Goal: Task Accomplishment & Management: Use online tool/utility

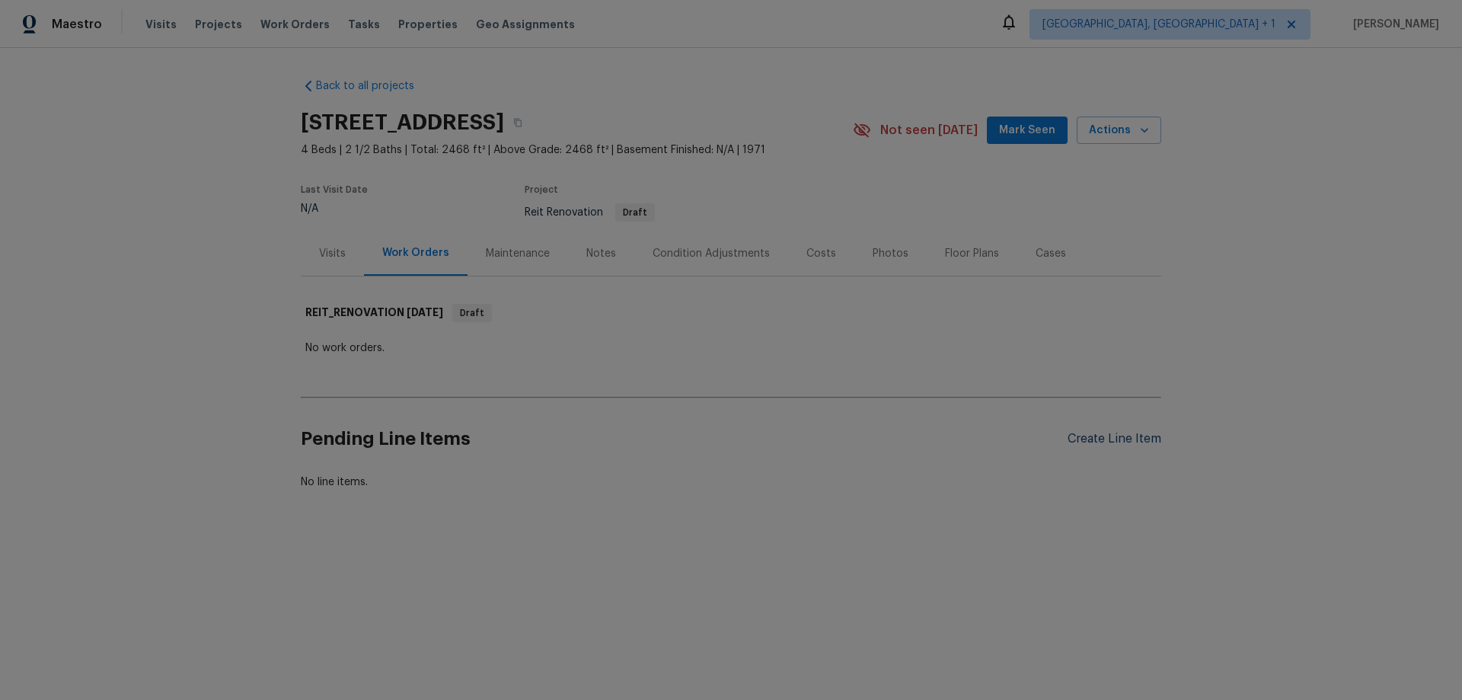
click at [1081, 438] on div "Create Line Item" at bounding box center [1115, 439] width 94 height 14
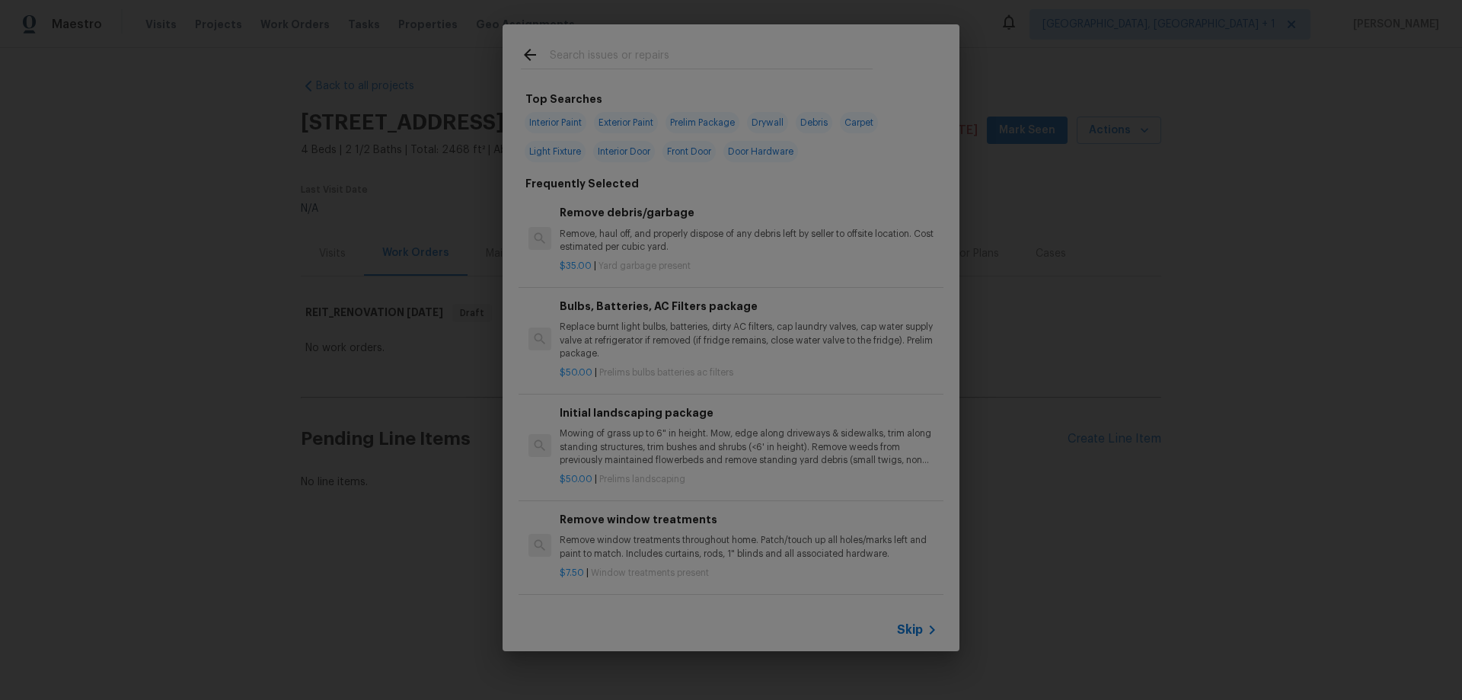
click at [577, 59] on input "text" at bounding box center [711, 57] width 323 height 23
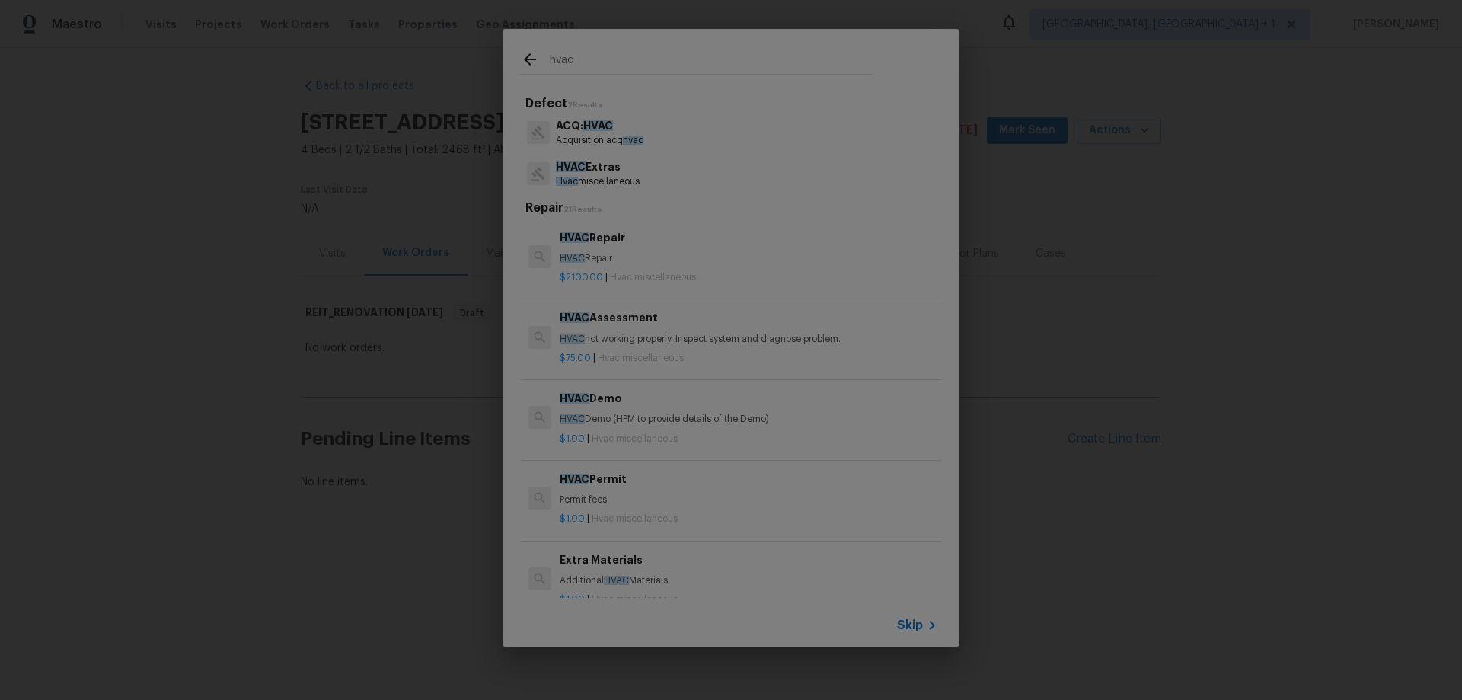
type input "hvac"
click at [605, 172] on p "HVAC Extras" at bounding box center [598, 167] width 84 height 16
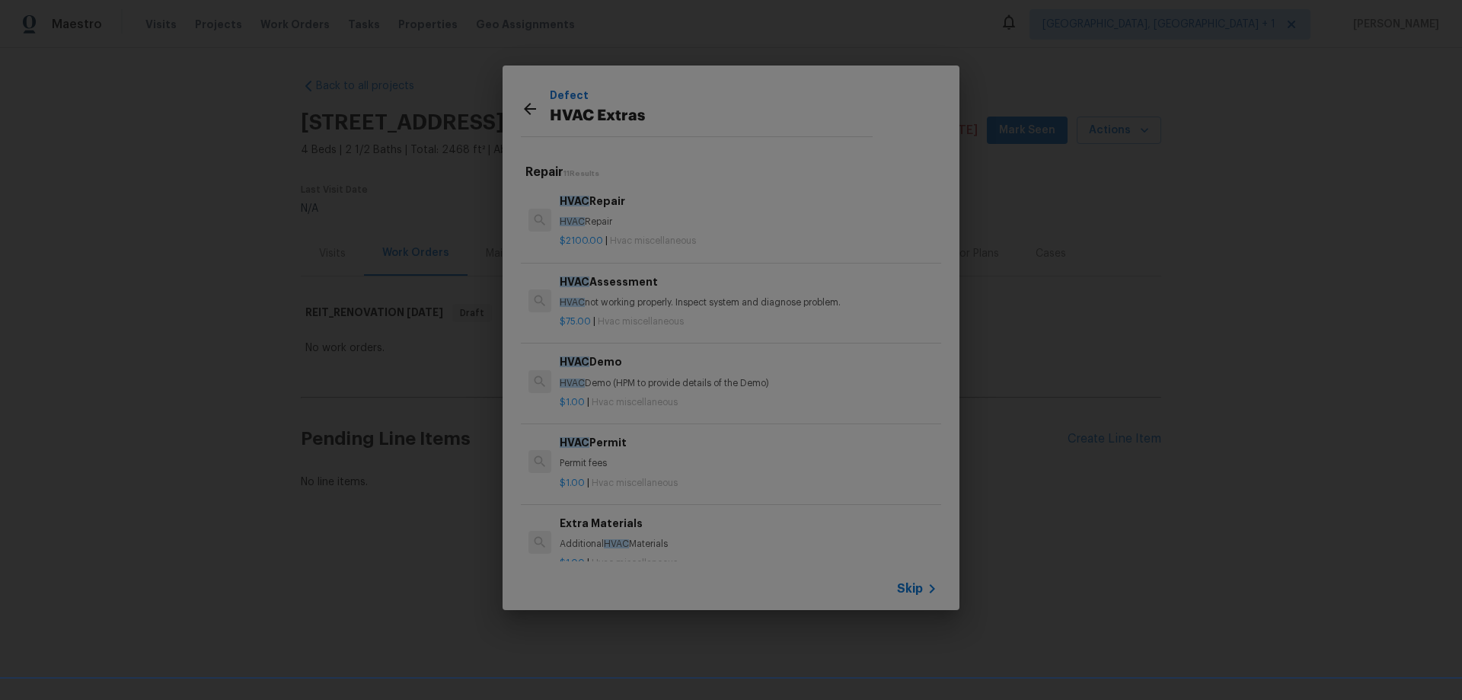
click at [625, 299] on p "HVAC not working properly. Inspect system and diagnose problem." at bounding box center [749, 302] width 378 height 13
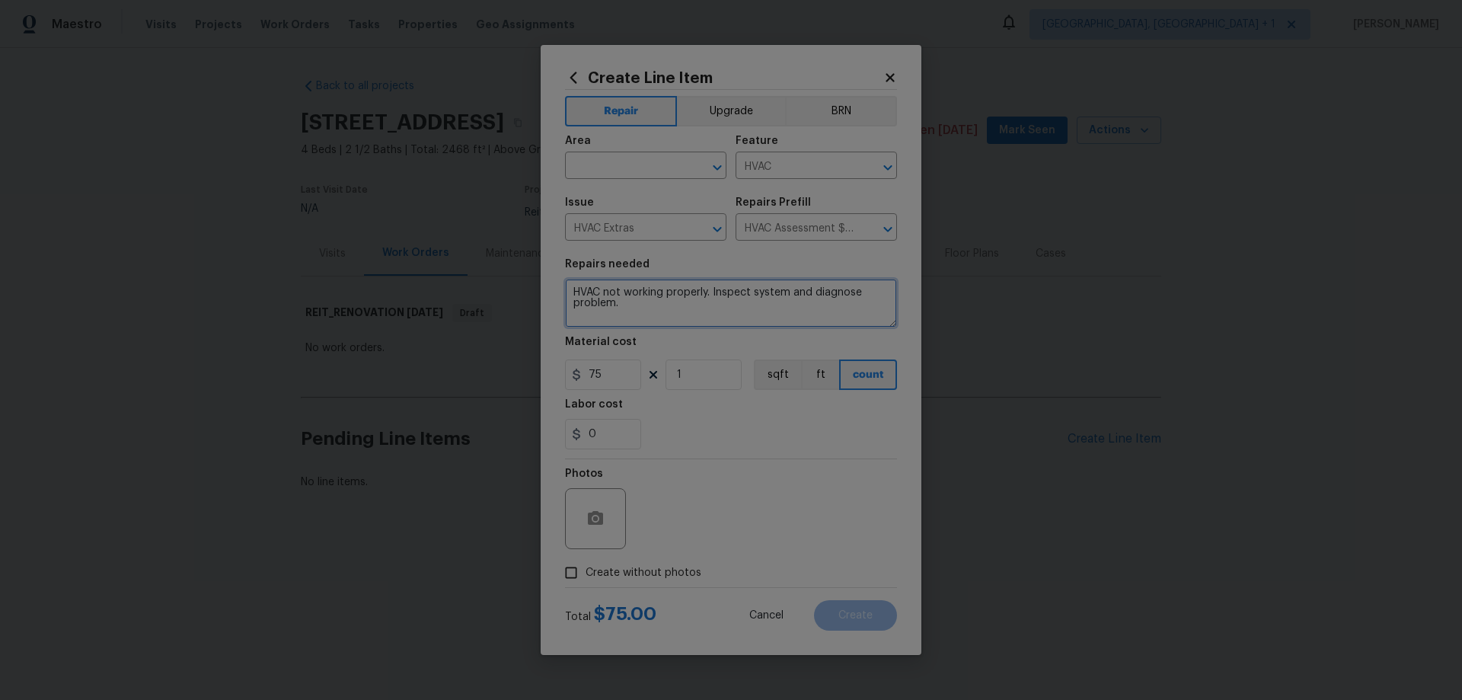
drag, startPoint x: 574, startPoint y: 294, endPoint x: 614, endPoint y: 318, distance: 46.1
click at [574, 295] on textarea "HVAC not working properly. Inspect system and diagnose problem." at bounding box center [731, 303] width 332 height 49
type textarea "QUOTE ONLY ---- HVAC not working properly. Inspect system and diagnose problem."
click at [653, 171] on input "text" at bounding box center [624, 167] width 119 height 24
click at [586, 194] on li "HVAC" at bounding box center [645, 200] width 161 height 25
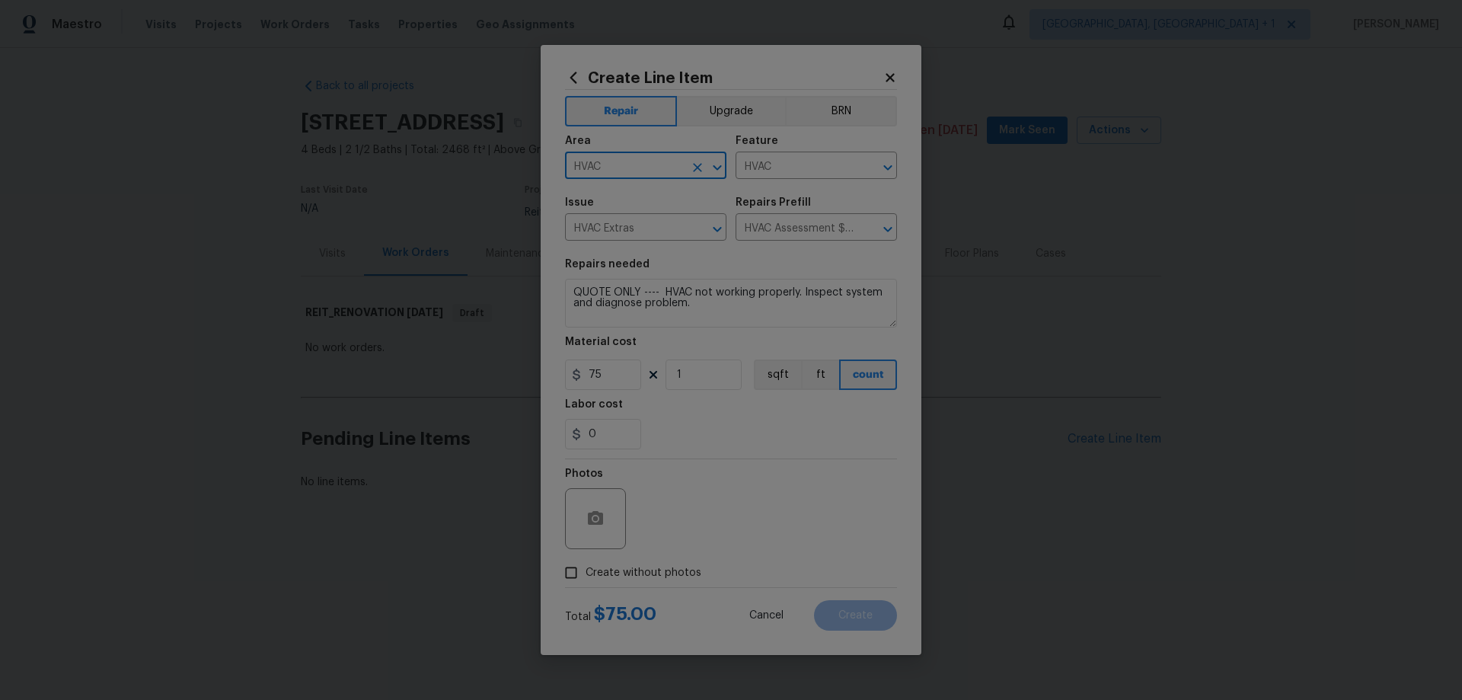
type input "HVAC"
click at [599, 563] on label "Create without photos" at bounding box center [629, 572] width 145 height 29
click at [586, 563] on input "Create without photos" at bounding box center [571, 572] width 29 height 29
checkbox input "true"
click at [715, 522] on textarea at bounding box center [767, 518] width 259 height 61
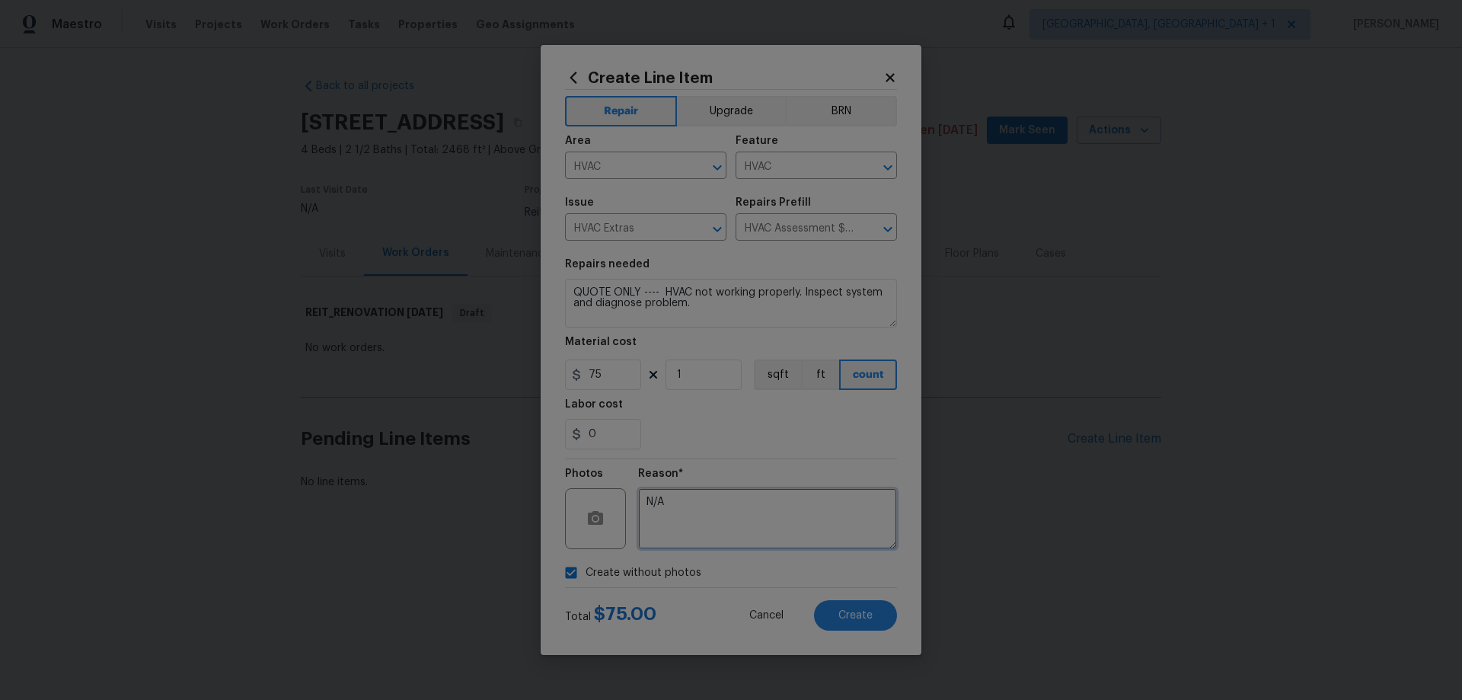
type textarea "N/A"
click at [862, 622] on button "Create" at bounding box center [855, 615] width 83 height 30
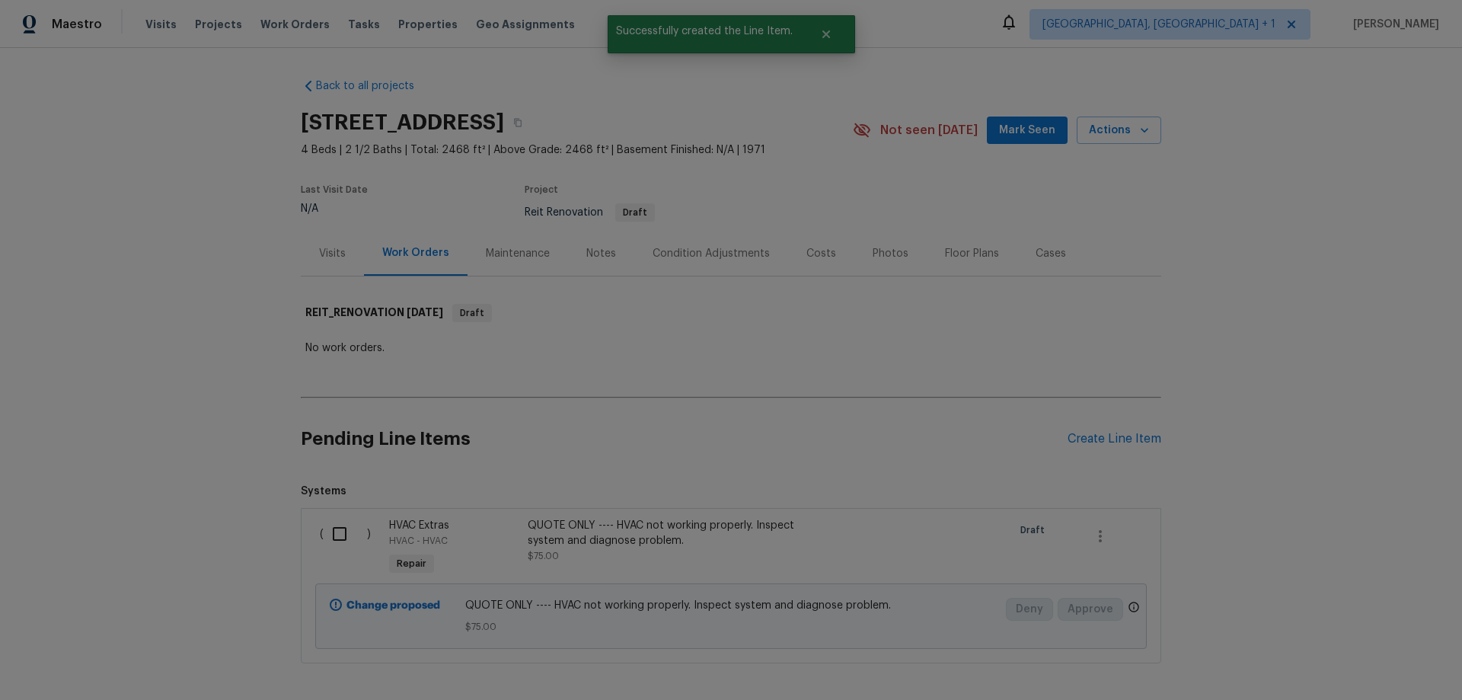
click at [334, 536] on input "checkbox" at bounding box center [345, 534] width 43 height 32
checkbox input "true"
click at [1378, 657] on span "Create Work Order" at bounding box center [1374, 662] width 101 height 19
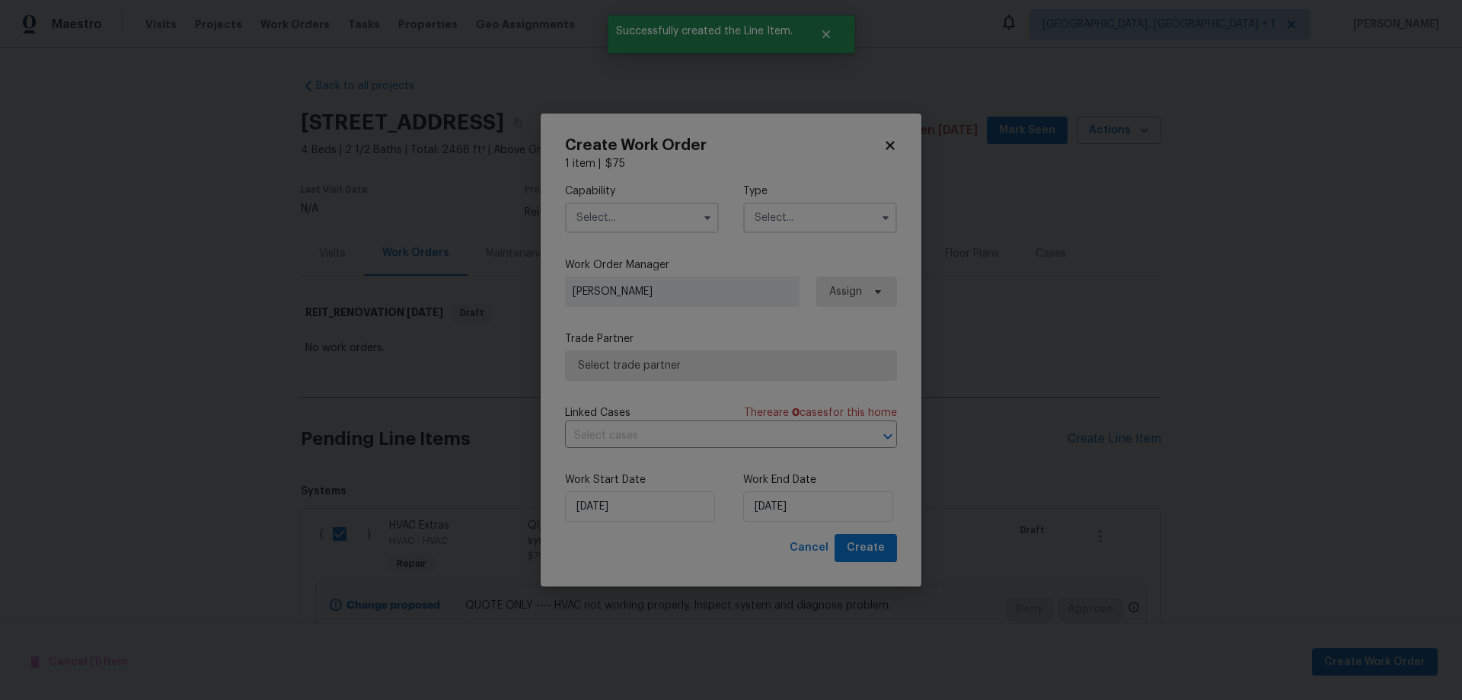
click at [633, 225] on input "text" at bounding box center [642, 218] width 154 height 30
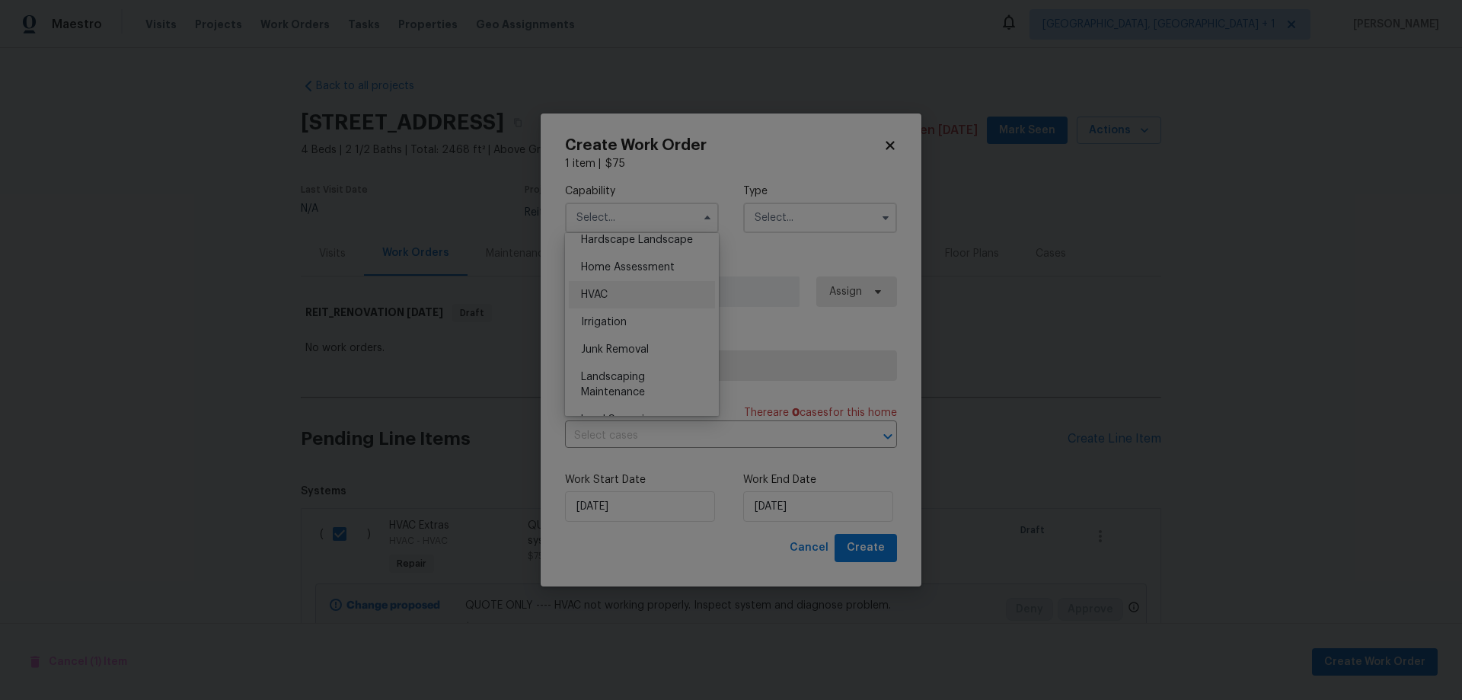
scroll to position [838, 0]
click at [634, 347] on div "HVAC" at bounding box center [642, 332] width 146 height 27
type input "HVAC"
click at [809, 224] on input "text" at bounding box center [820, 218] width 154 height 30
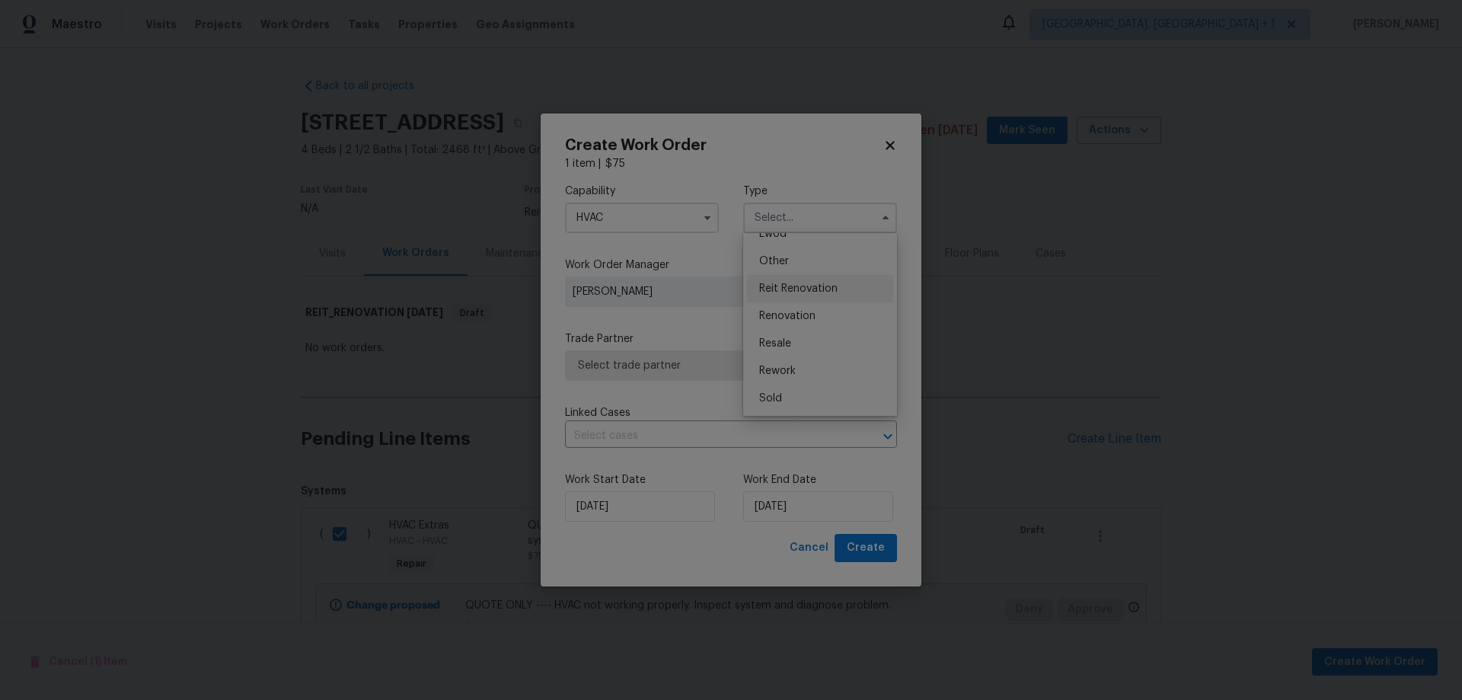
click at [823, 291] on span "Reit Renovation" at bounding box center [798, 288] width 78 height 11
type input "Reit Renovation"
click at [676, 361] on span "Select trade partner" at bounding box center [720, 365] width 284 height 15
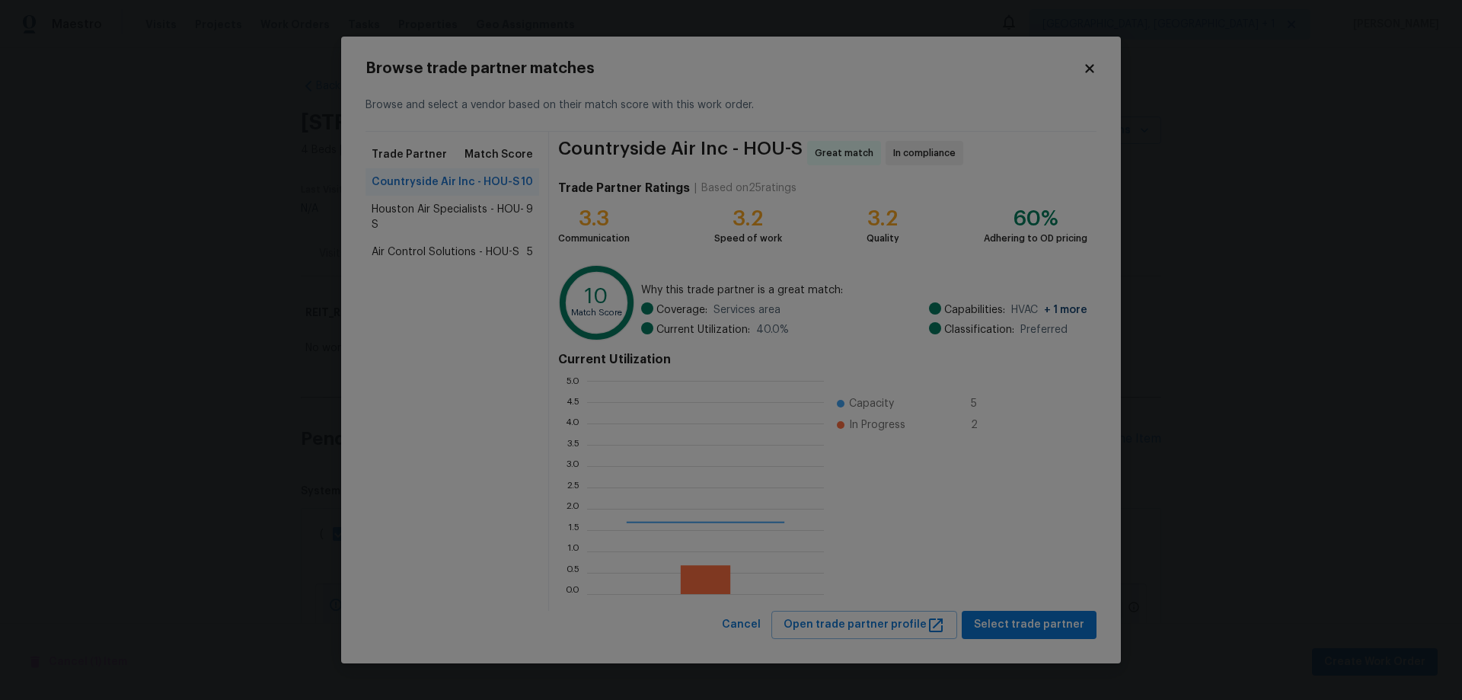
scroll to position [202, 226]
click at [471, 216] on span "Houston Air Specialists - HOU-S" at bounding box center [449, 217] width 155 height 30
click at [467, 254] on span "Air Control Solutions - HOU-S" at bounding box center [446, 251] width 148 height 15
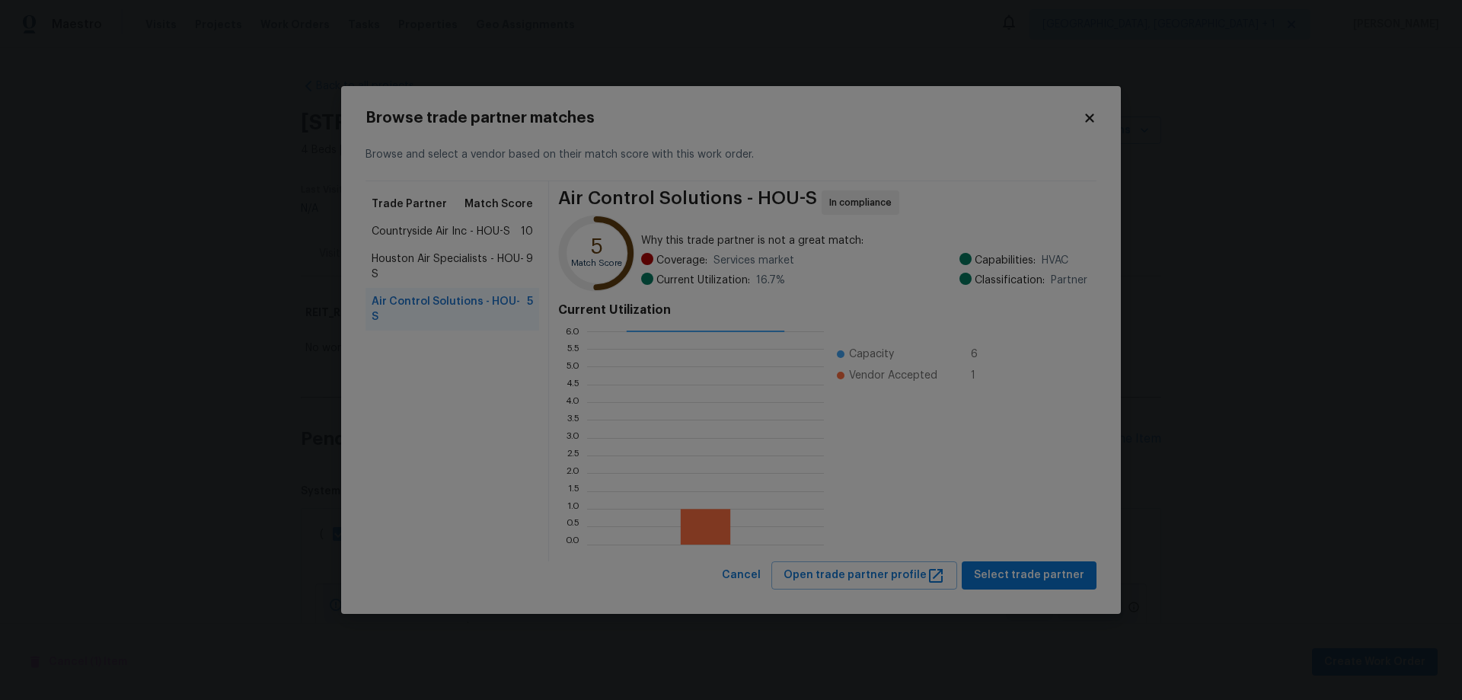
click at [486, 232] on span "Countryside Air Inc - HOU-S" at bounding box center [441, 231] width 139 height 15
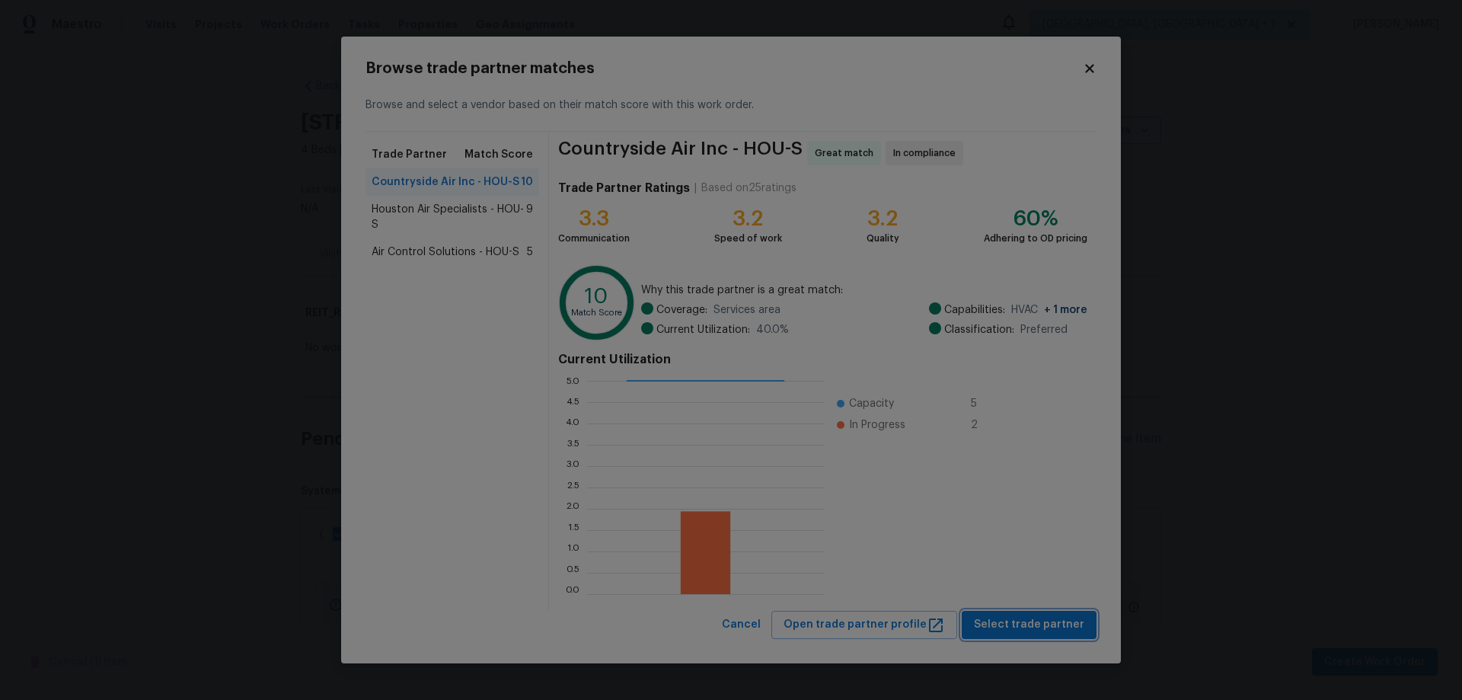
click at [1053, 631] on span "Select trade partner" at bounding box center [1029, 624] width 110 height 19
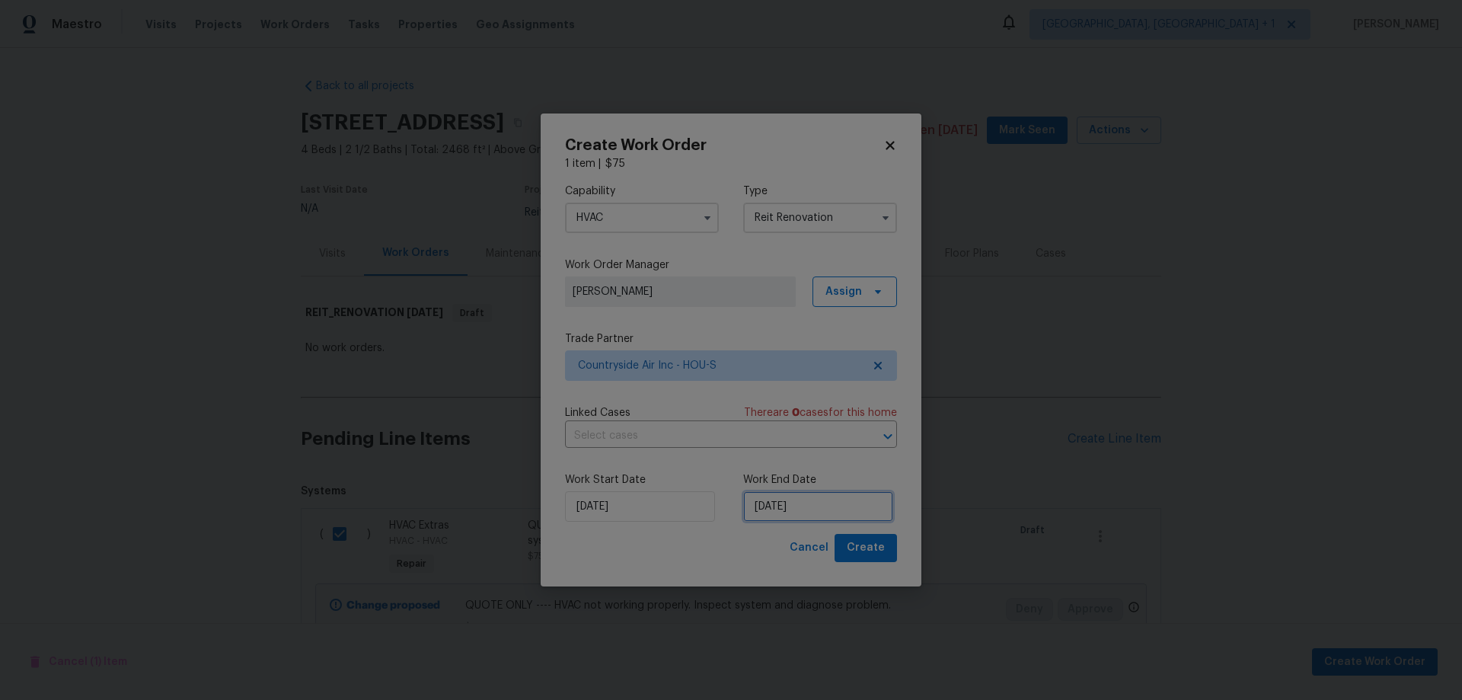
click at [803, 507] on input "[DATE]" at bounding box center [818, 506] width 150 height 30
click at [879, 422] on div "20" at bounding box center [891, 418] width 25 height 21
type input "[DATE]"
click at [877, 550] on span "Create" at bounding box center [866, 547] width 38 height 19
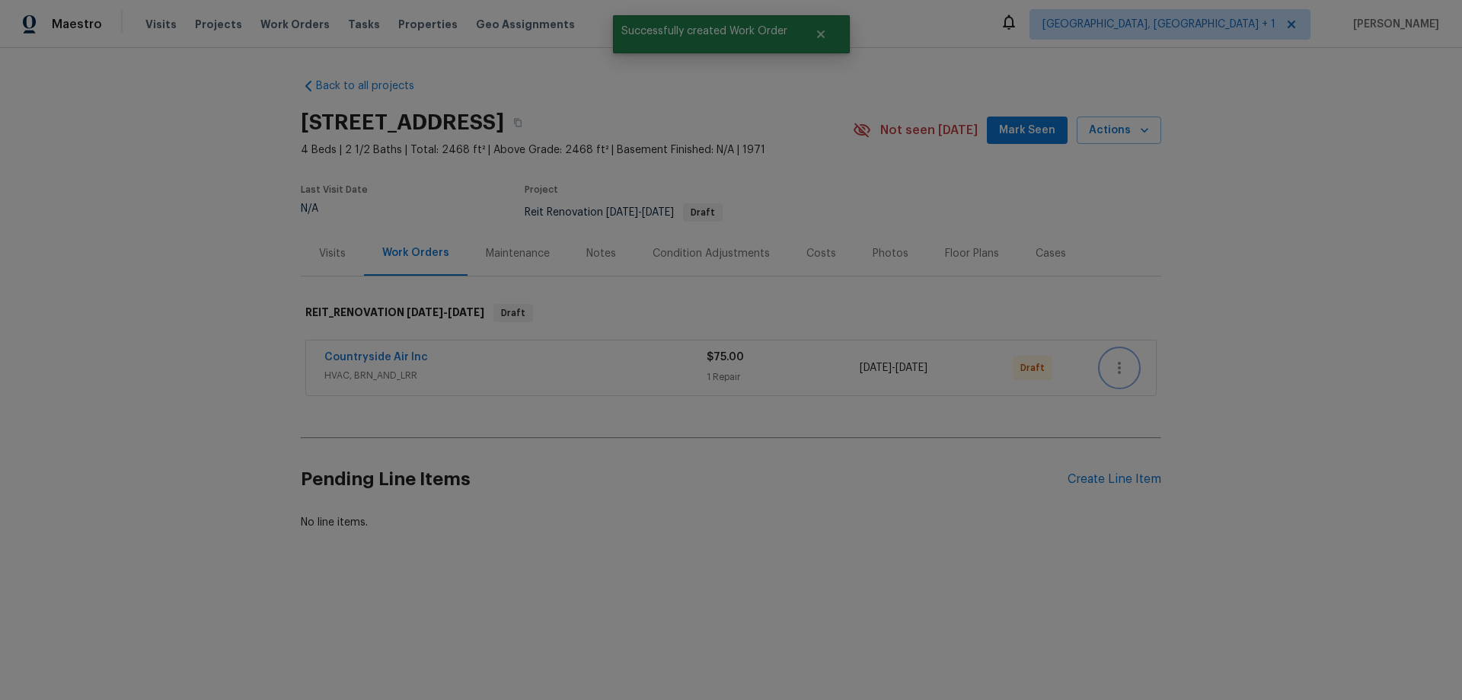
click at [1118, 372] on icon "button" at bounding box center [1119, 368] width 18 height 18
click at [1123, 372] on li "Send to Vendor" at bounding box center [1181, 368] width 170 height 25
click at [724, 529] on div at bounding box center [731, 350] width 1462 height 700
click at [336, 359] on link "Countryside Air Inc" at bounding box center [376, 357] width 104 height 11
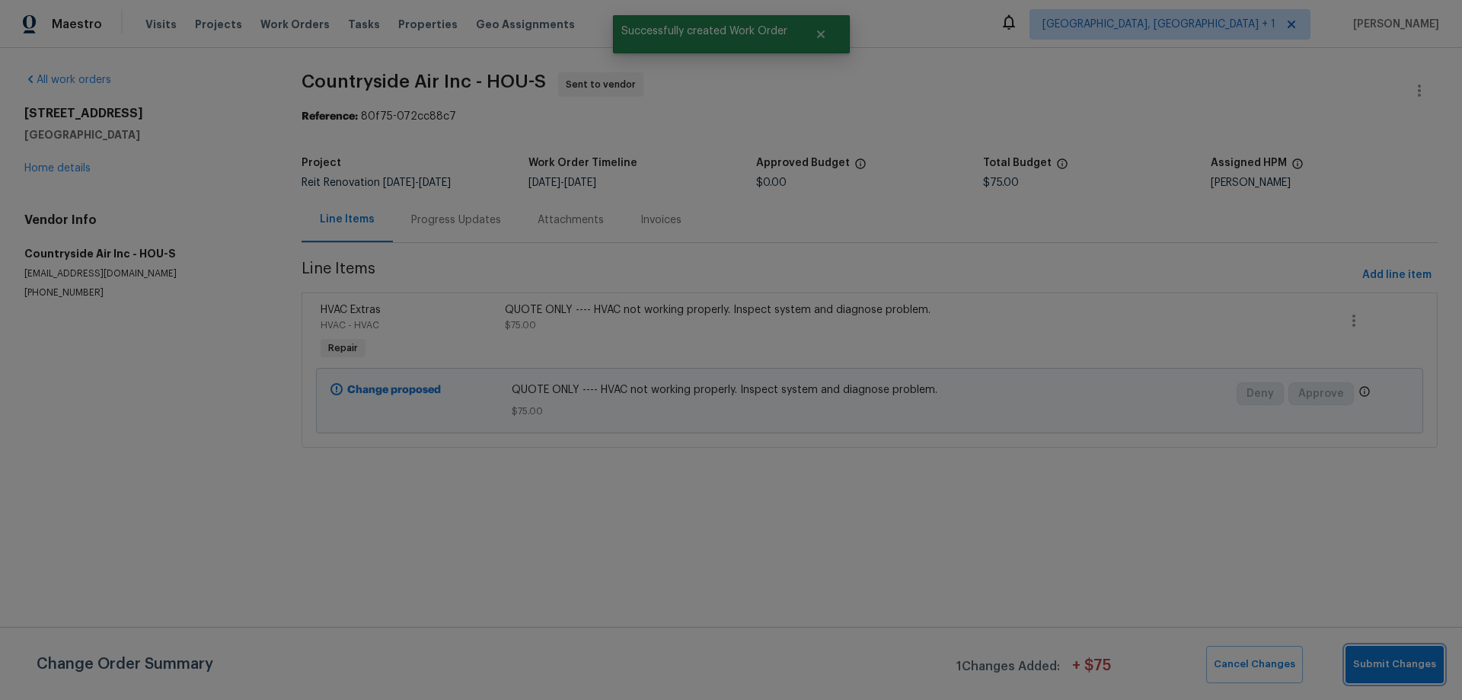
click at [1388, 667] on span "Submit Changes" at bounding box center [1394, 665] width 83 height 18
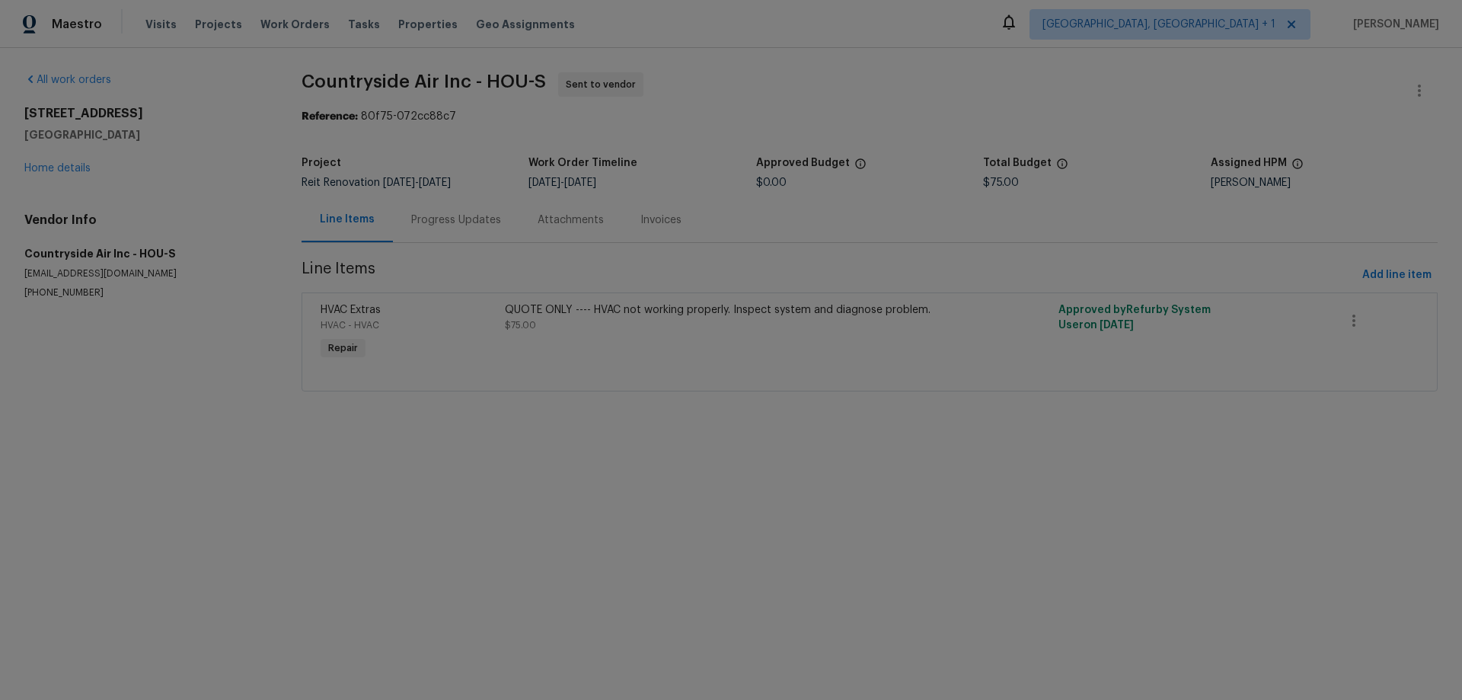
click at [452, 216] on div "Progress Updates" at bounding box center [456, 219] width 90 height 15
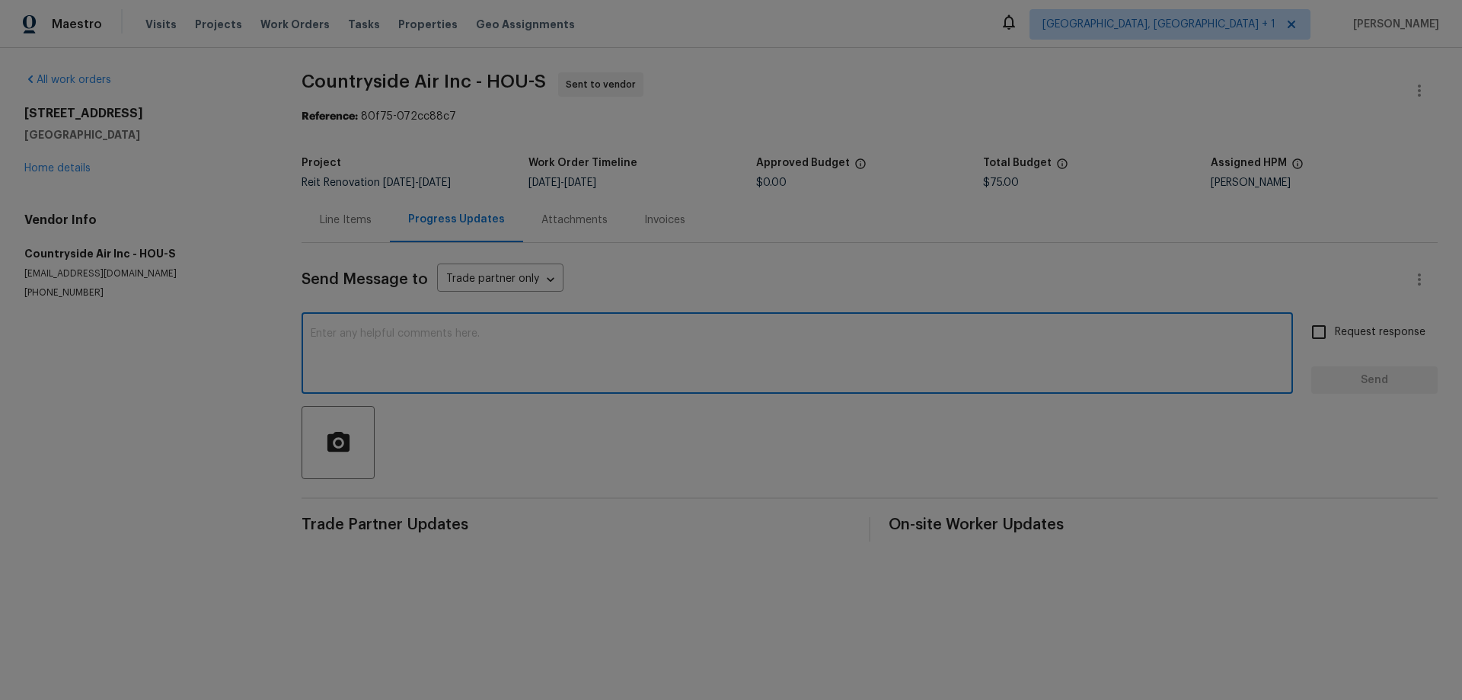
click at [465, 370] on textarea at bounding box center [797, 354] width 973 height 53
paste textarea "Access Instructions: Igloo Lockbox: 32484791"
type textarea "Access Instructions: Igloo Lockbox: 32484791"
drag, startPoint x: 1309, startPoint y: 327, endPoint x: 1336, endPoint y: 368, distance: 48.4
click at [1309, 328] on input "Request response" at bounding box center [1319, 332] width 32 height 32
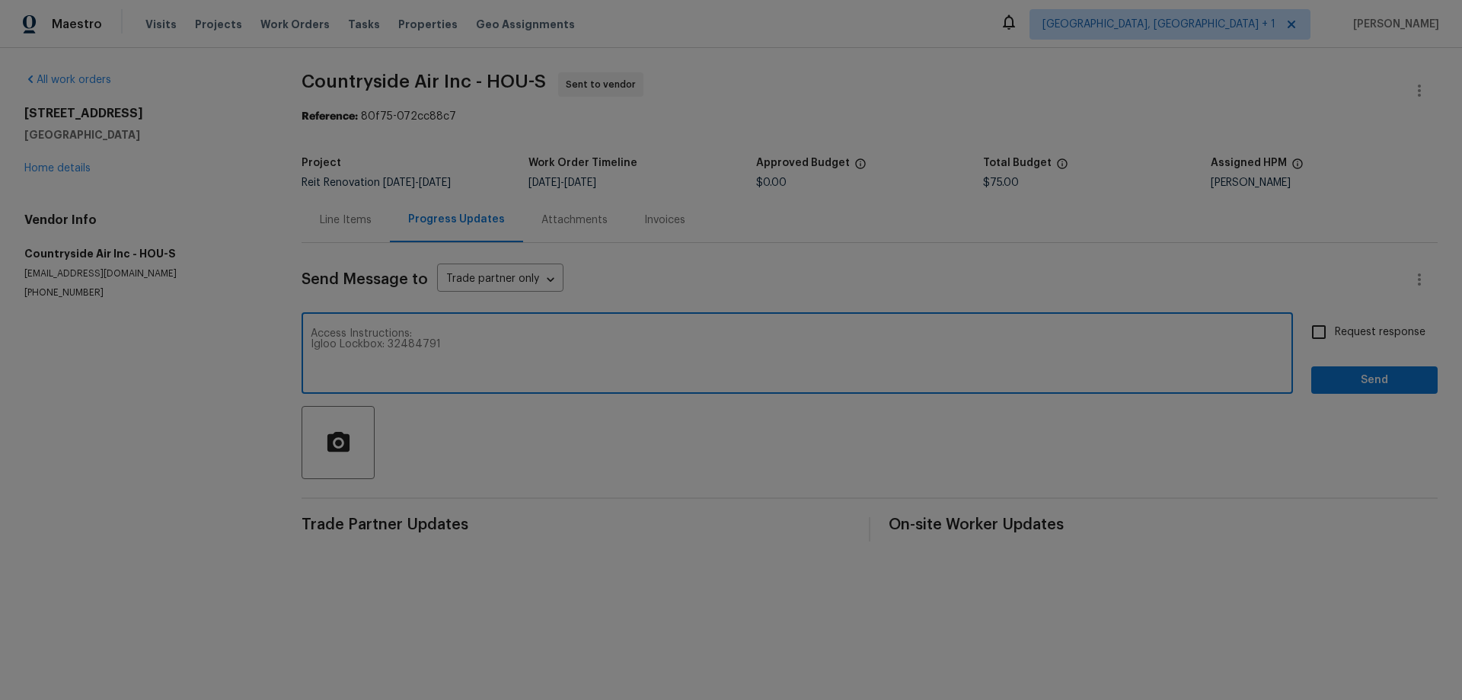
checkbox input "true"
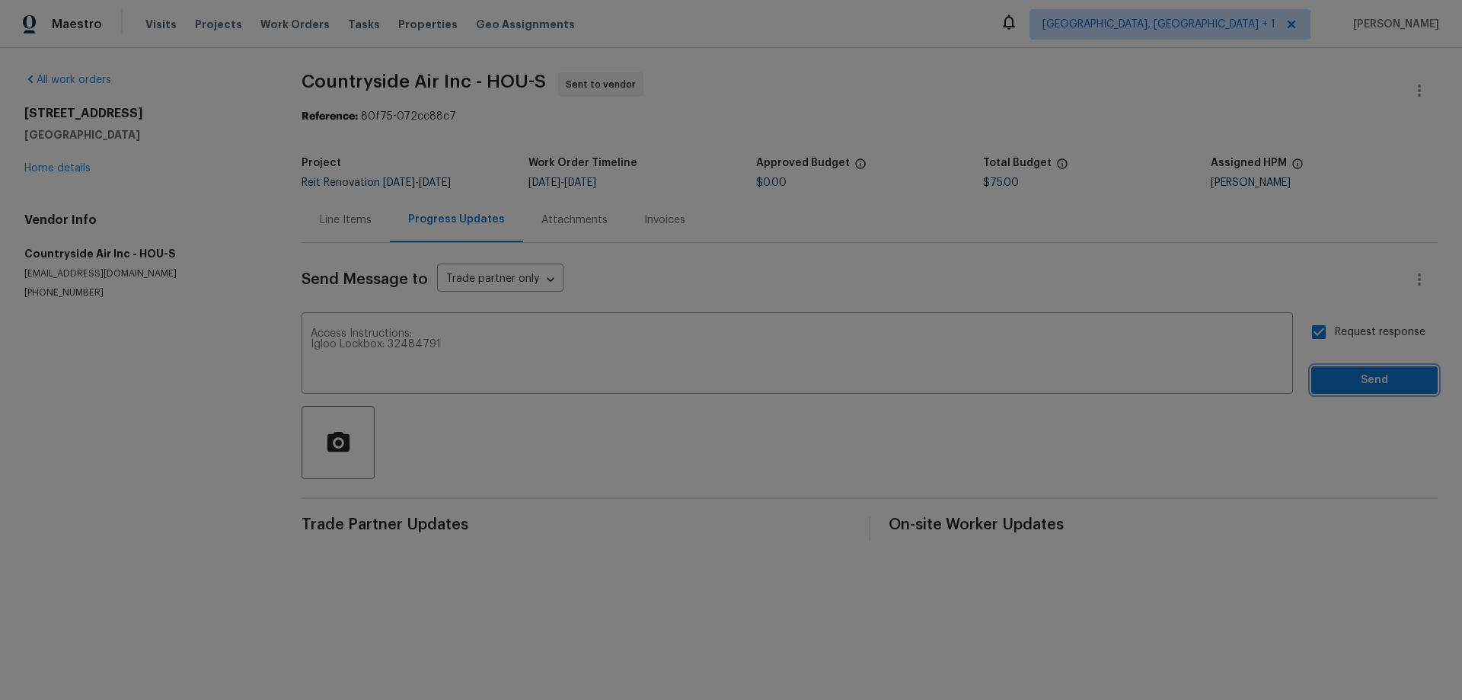
click at [1348, 384] on span "Send" at bounding box center [1375, 380] width 102 height 19
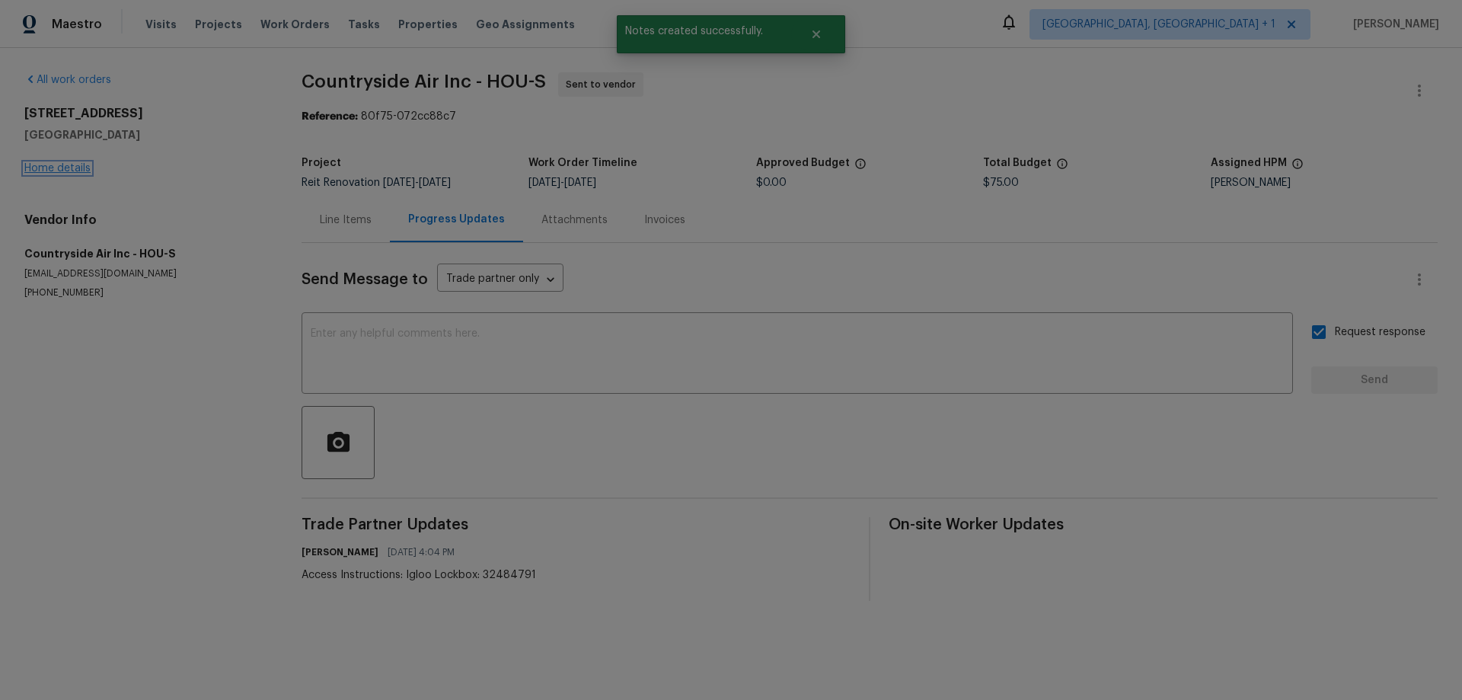
click at [50, 165] on link "Home details" at bounding box center [57, 168] width 66 height 11
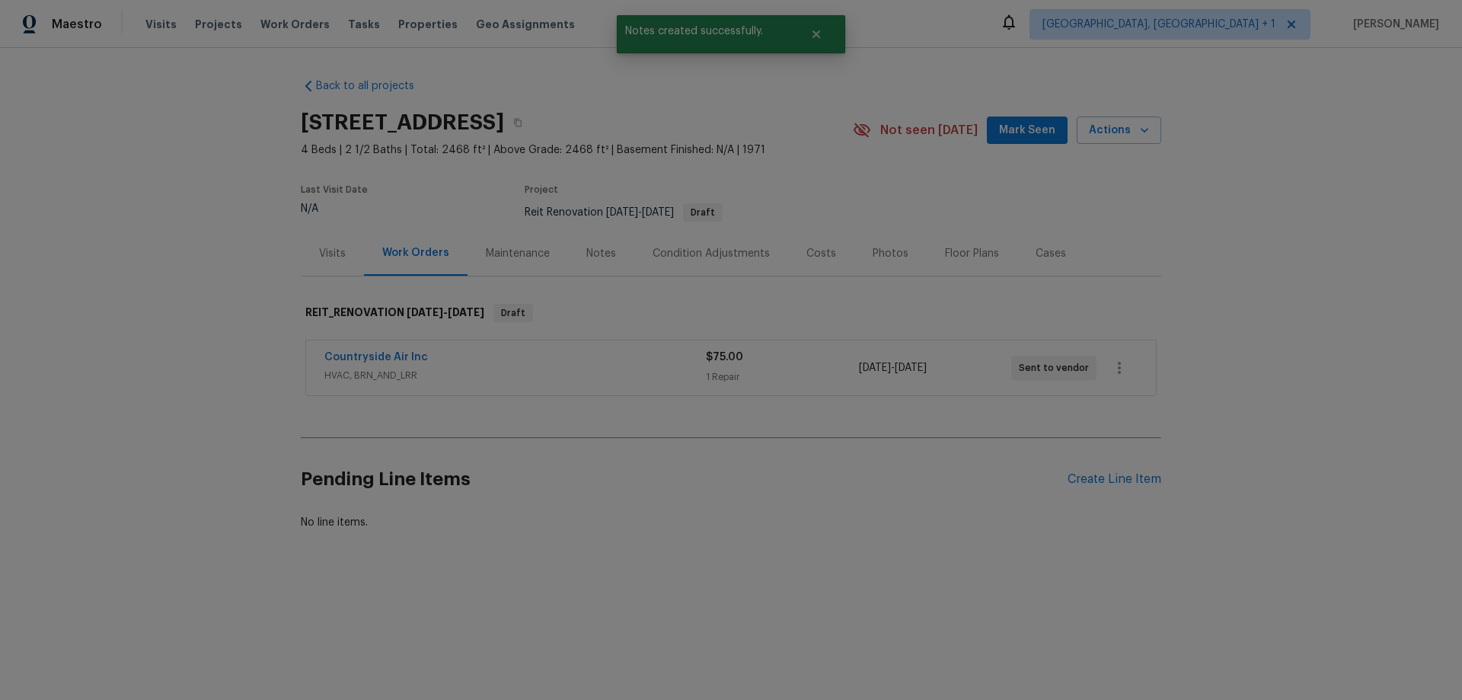
click at [642, 503] on h2 "Pending Line Items" at bounding box center [684, 479] width 767 height 71
click at [1035, 137] on span "Mark Seen" at bounding box center [1027, 130] width 56 height 19
